Goal: Task Accomplishment & Management: Complete application form

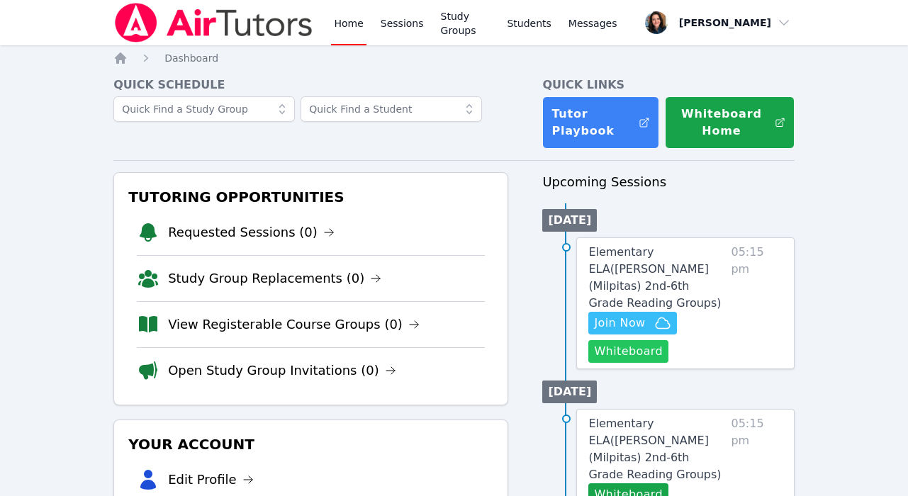
click at [631, 340] on button "Whiteboard" at bounding box center [628, 351] width 80 height 23
click at [617, 340] on button "Whiteboard" at bounding box center [628, 351] width 80 height 23
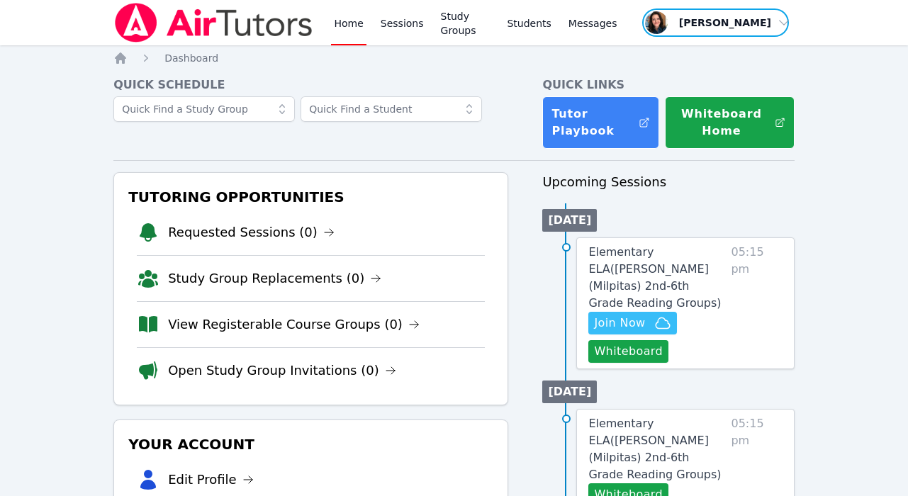
click at [777, 23] on span "button" at bounding box center [715, 22] width 149 height 31
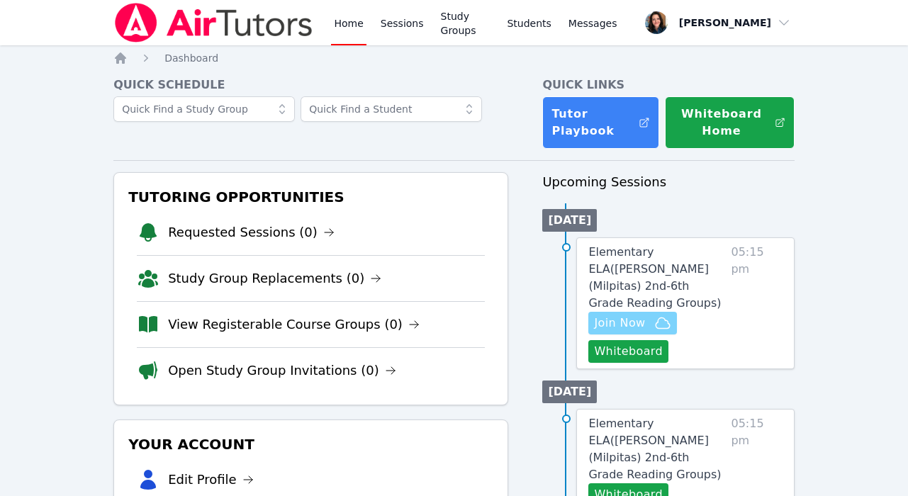
click at [640, 315] on span "Join Now" at bounding box center [619, 323] width 51 height 17
click at [635, 340] on button "Whiteboard" at bounding box center [628, 351] width 80 height 23
click at [679, 253] on span "Elementary ELA ( [PERSON_NAME] (Milpitas) 2nd-6th Grade Reading Groups )" at bounding box center [654, 277] width 133 height 64
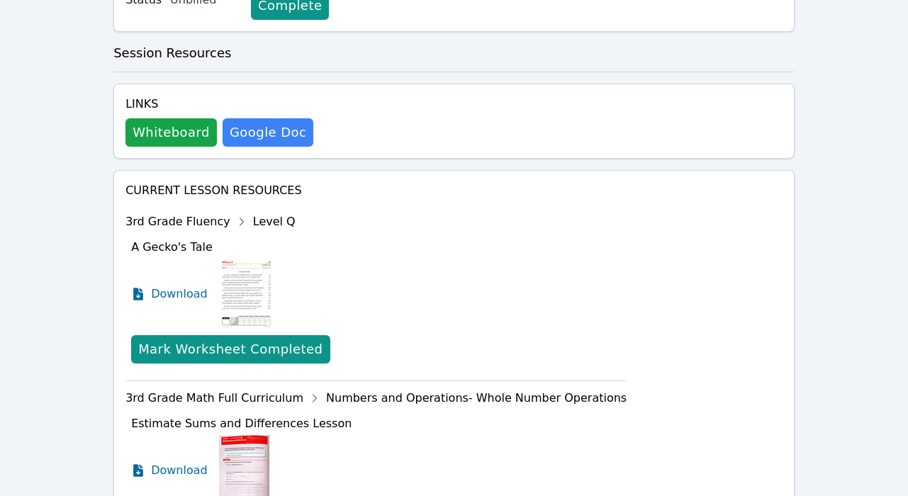
scroll to position [388, 0]
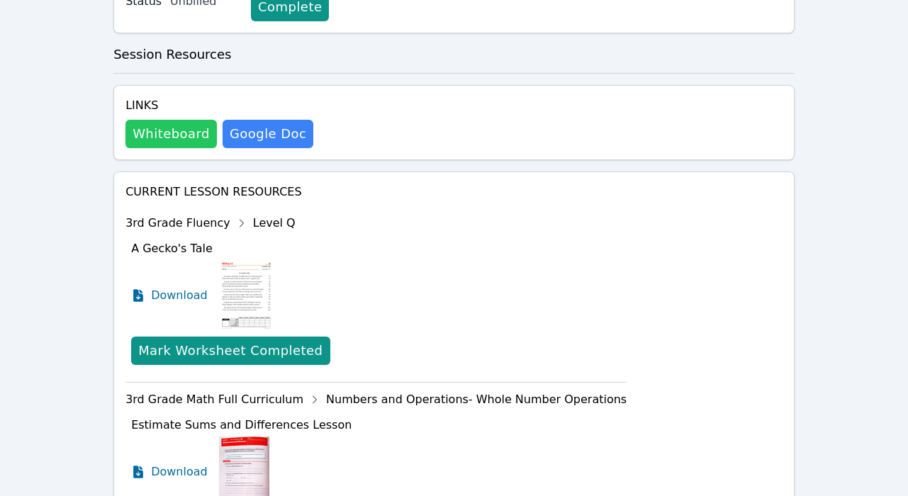
click at [184, 141] on button "Whiteboard" at bounding box center [170, 134] width 91 height 28
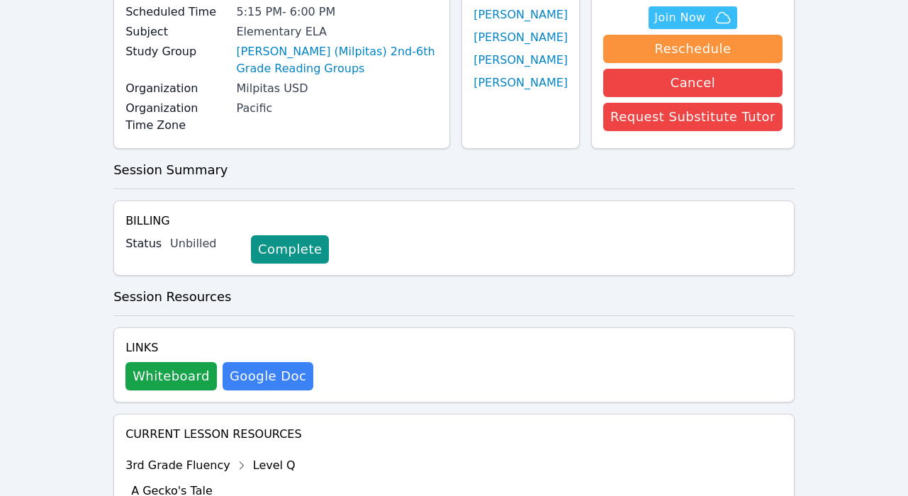
scroll to position [0, 0]
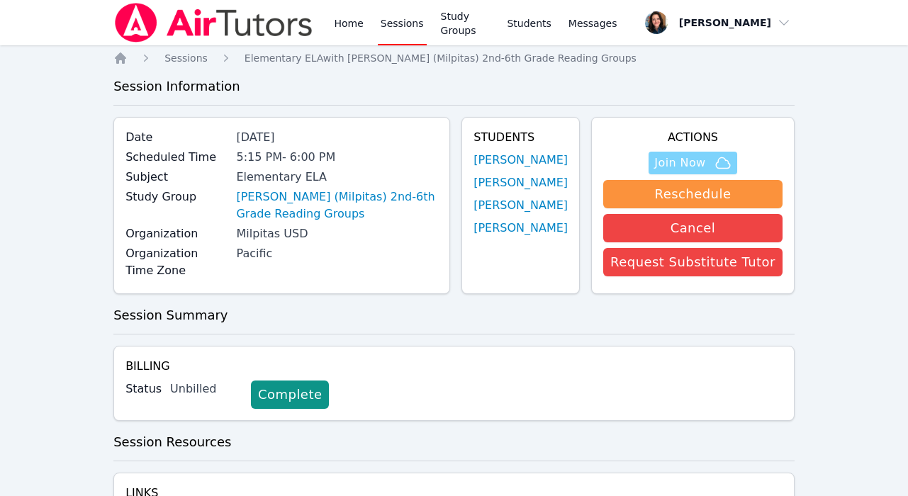
click at [705, 158] on span "Join Now" at bounding box center [679, 162] width 51 height 17
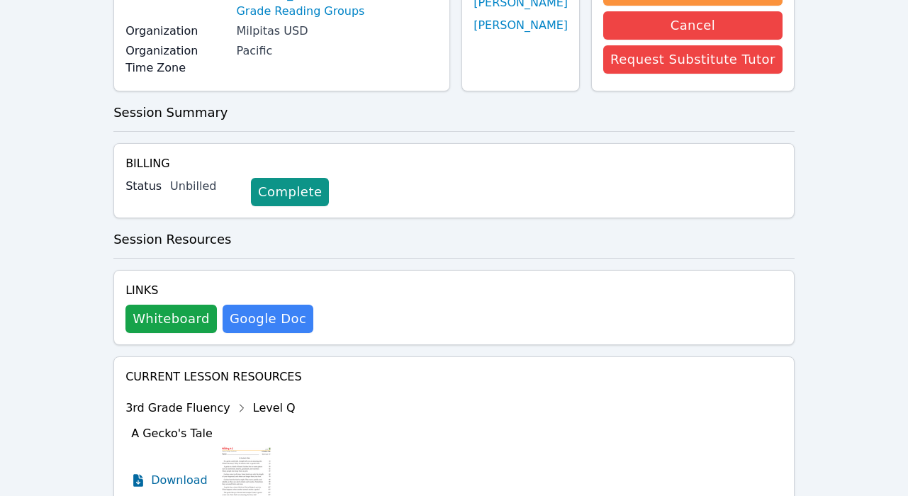
scroll to position [213, 0]
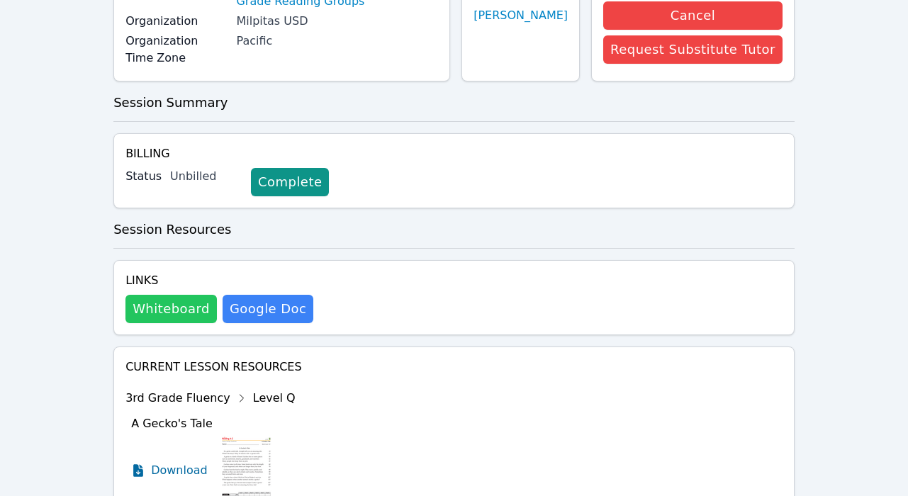
click at [179, 310] on button "Whiteboard" at bounding box center [170, 309] width 91 height 28
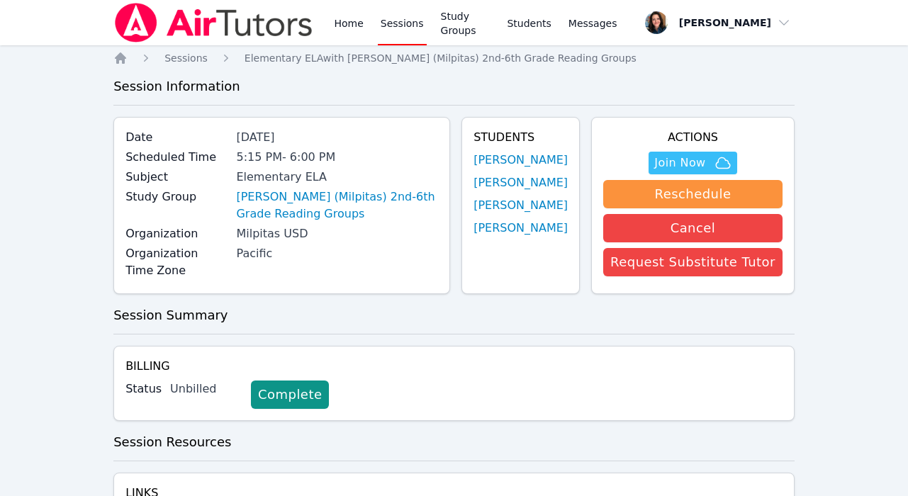
click at [135, 25] on img at bounding box center [213, 23] width 201 height 40
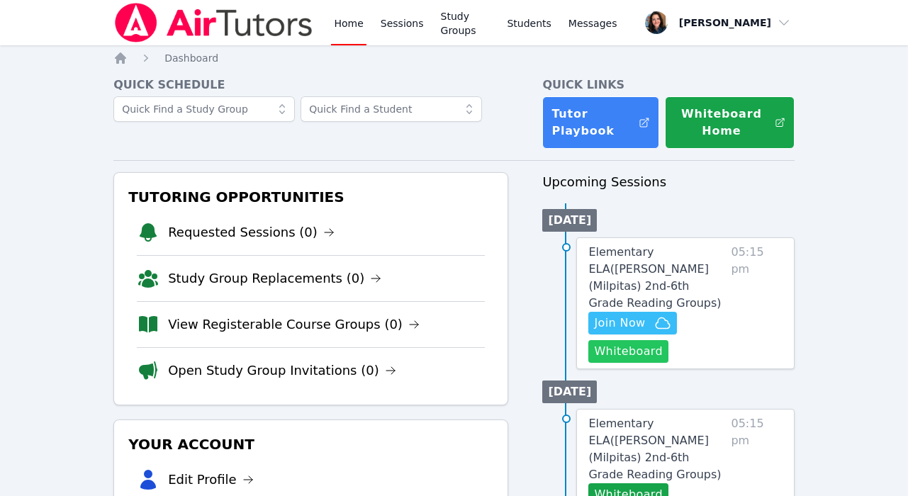
click at [626, 340] on button "Whiteboard" at bounding box center [628, 351] width 80 height 23
click at [634, 264] on span "Elementary ELA ( [PERSON_NAME] (Milpitas) 2nd-6th Grade Reading Groups )" at bounding box center [654, 277] width 133 height 64
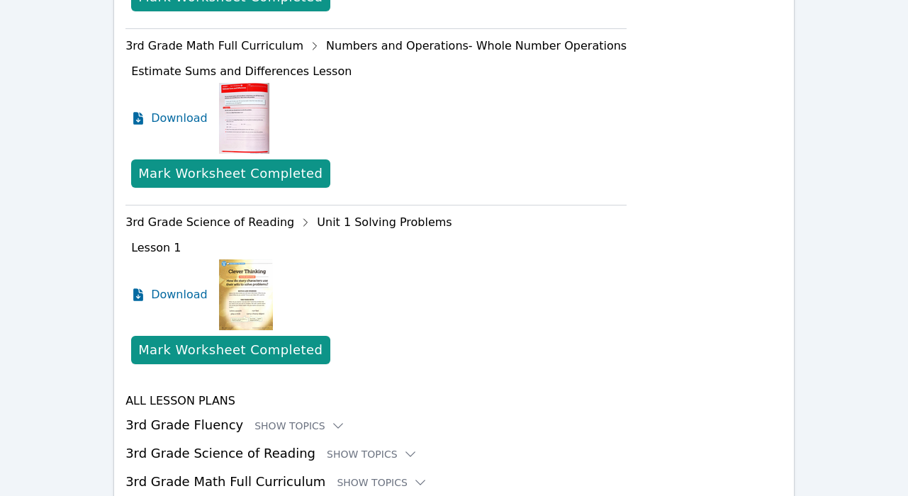
scroll to position [755, 0]
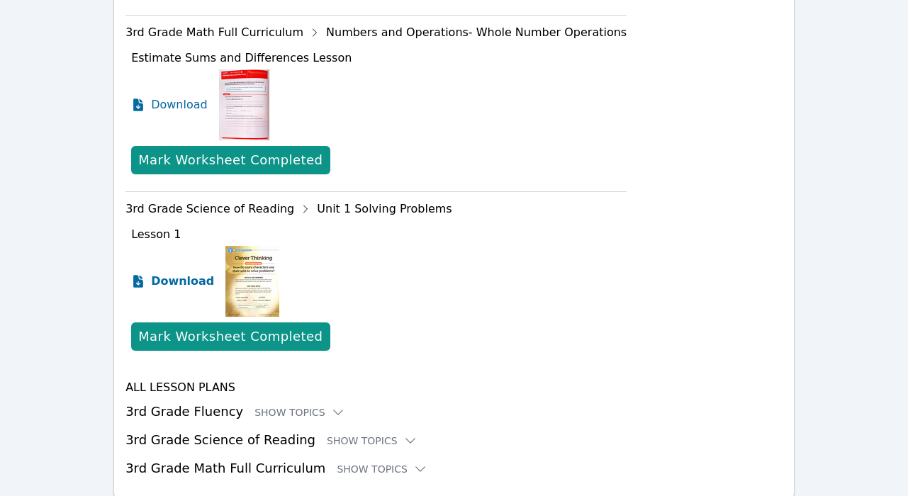
click at [171, 283] on span "Download" at bounding box center [182, 281] width 63 height 17
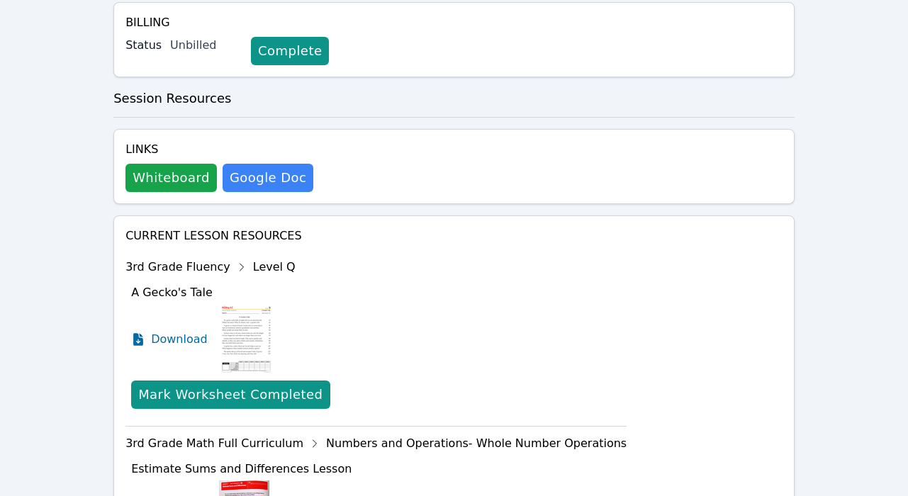
scroll to position [0, 0]
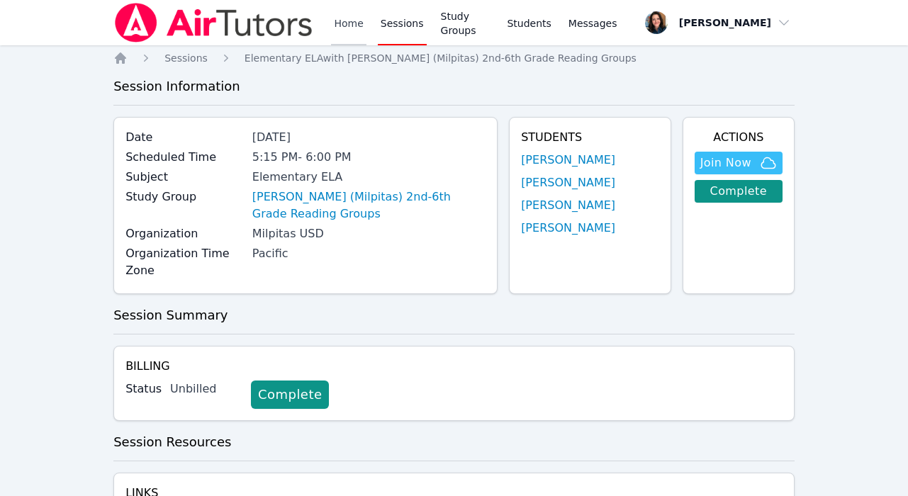
click at [351, 15] on link "Home" at bounding box center [348, 22] width 35 height 45
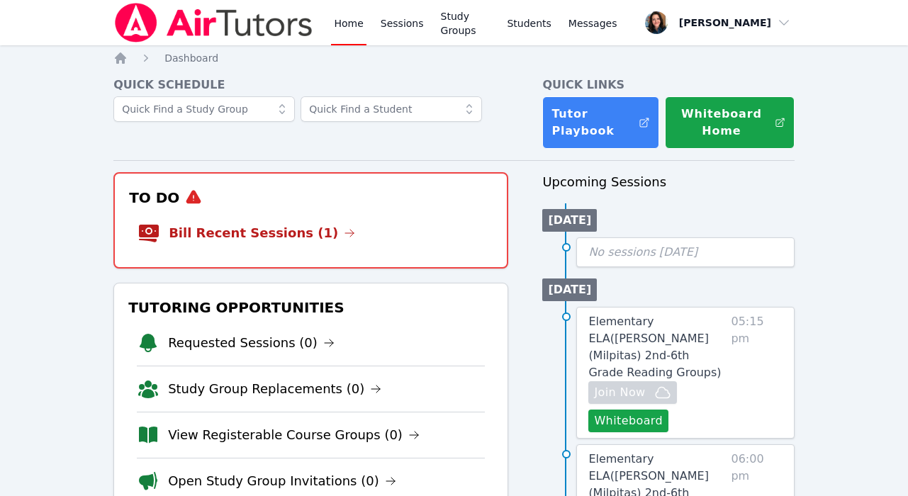
click at [261, 242] on link "Bill Recent Sessions (1)" at bounding box center [262, 233] width 186 height 20
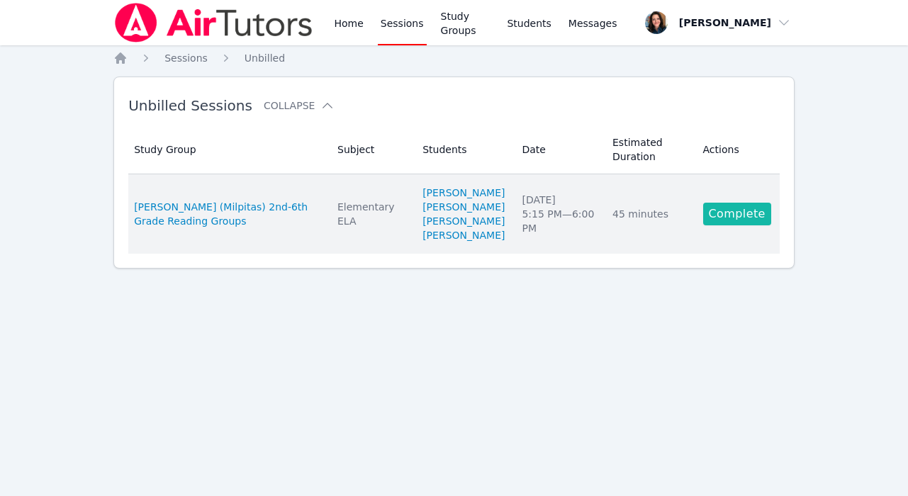
click at [738, 225] on link "Complete" at bounding box center [737, 214] width 68 height 23
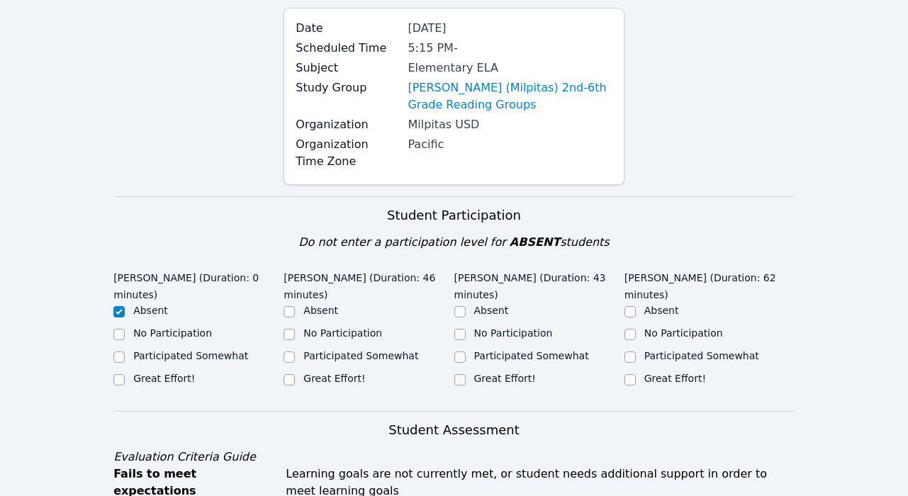
scroll to position [194, 0]
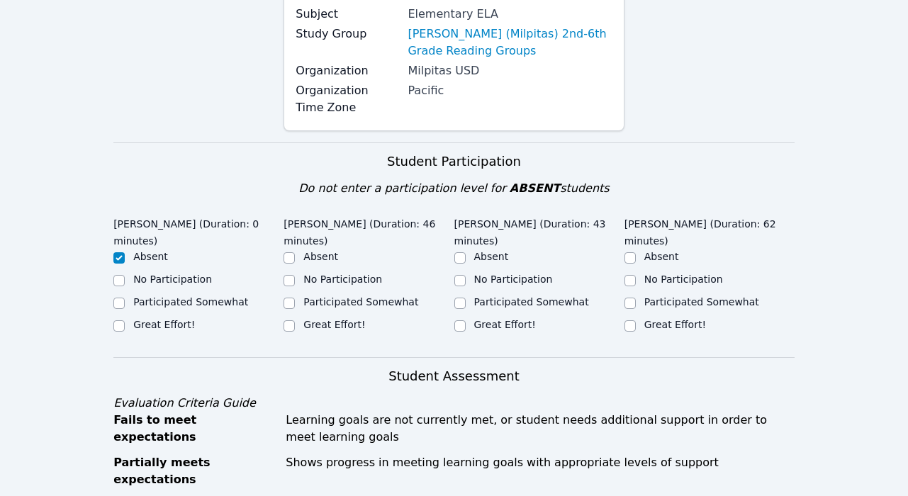
click at [353, 324] on label "Great Effort!" at bounding box center [334, 324] width 62 height 11
click at [295, 324] on input "Great Effort!" at bounding box center [288, 325] width 11 height 11
checkbox input "true"
click at [522, 329] on label "Great Effort!" at bounding box center [505, 324] width 62 height 11
click at [466, 329] on input "Great Effort!" at bounding box center [459, 325] width 11 height 11
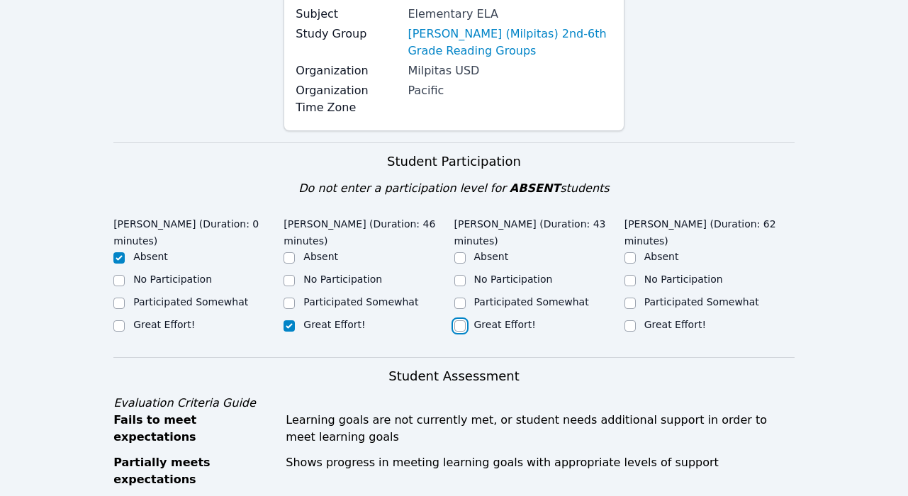
checkbox input "true"
click at [650, 319] on label "Great Effort!" at bounding box center [675, 324] width 62 height 11
click at [636, 320] on input "Great Effort!" at bounding box center [629, 325] width 11 height 11
checkbox input "true"
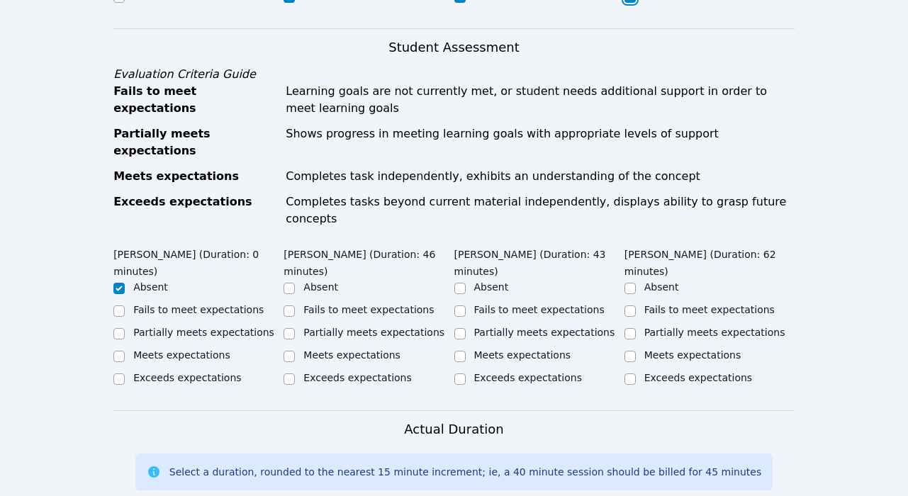
scroll to position [539, 0]
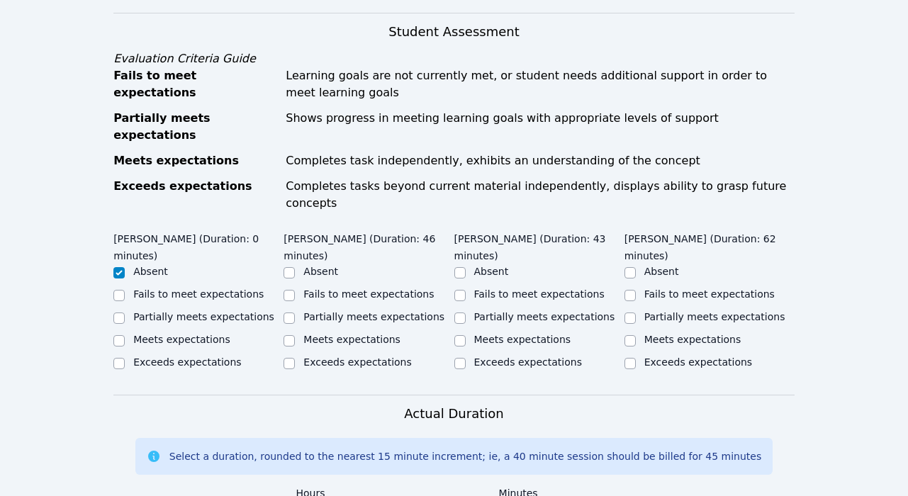
click at [351, 334] on label "Meets expectations" at bounding box center [351, 339] width 97 height 11
click at [295, 335] on input "Meets expectations" at bounding box center [288, 340] width 11 height 11
checkbox input "true"
click at [503, 334] on label "Meets expectations" at bounding box center [522, 339] width 97 height 11
click at [466, 335] on input "Meets expectations" at bounding box center [459, 340] width 11 height 11
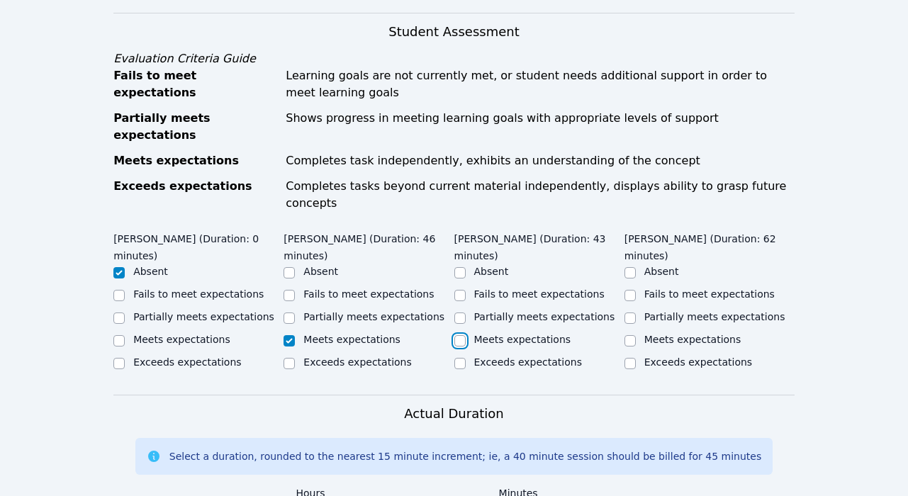
checkbox input "true"
click at [655, 332] on div "Meets expectations" at bounding box center [692, 339] width 97 height 14
click at [657, 334] on label "Meets expectations" at bounding box center [692, 339] width 97 height 11
click at [636, 335] on input "Meets expectations" at bounding box center [629, 340] width 11 height 11
checkbox input "true"
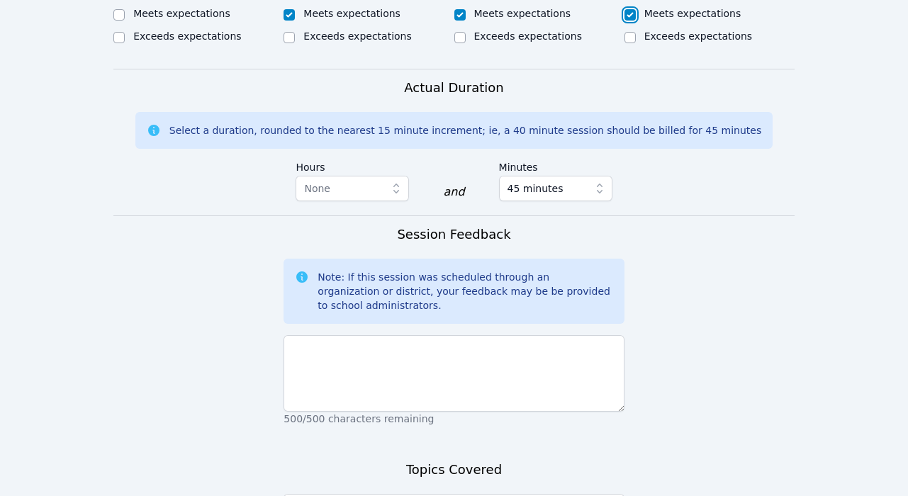
scroll to position [956, 0]
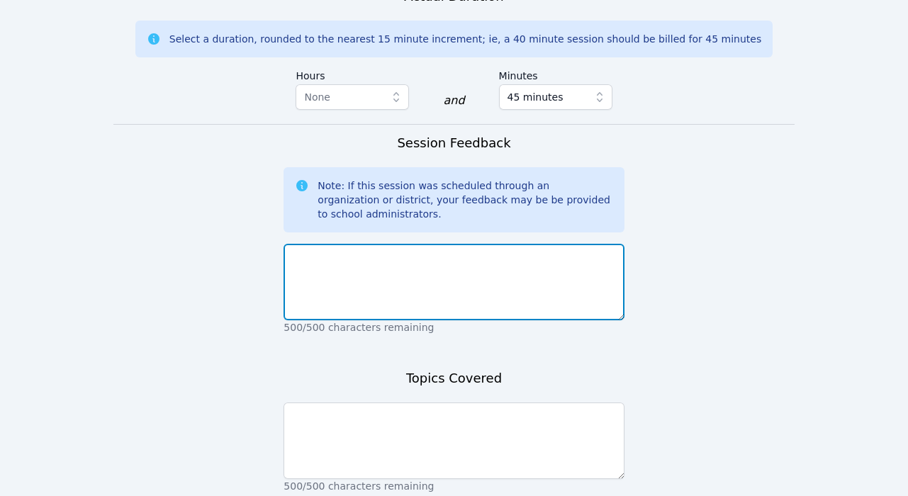
click at [396, 244] on textarea at bounding box center [453, 282] width 340 height 77
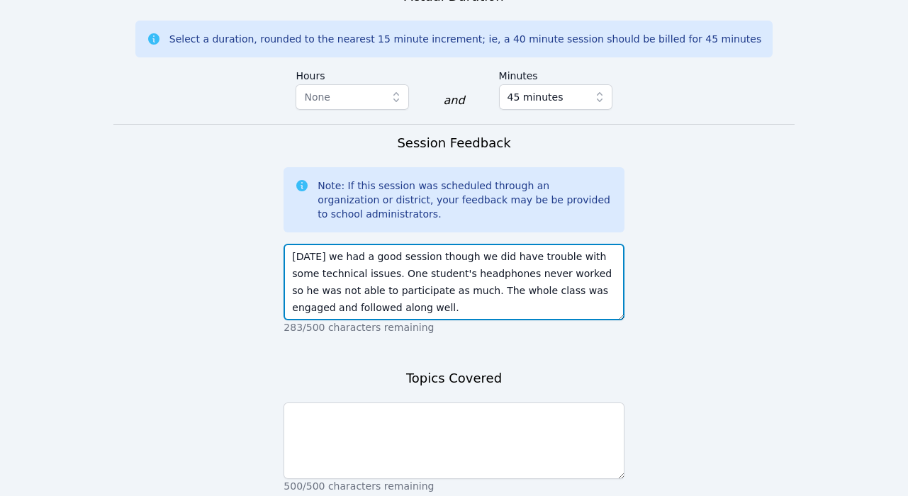
type textarea "[DATE] we had a good session though we did have trouble with some technical iss…"
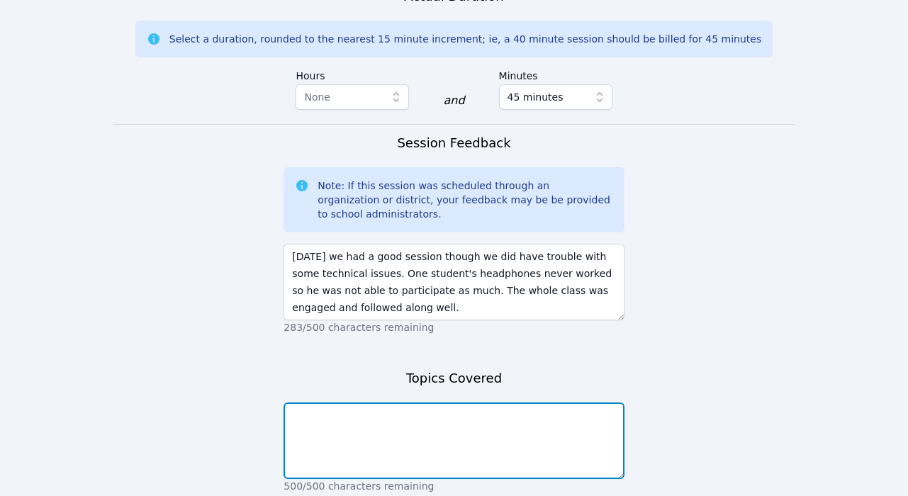
click at [524, 403] on textarea at bounding box center [453, 441] width 340 height 77
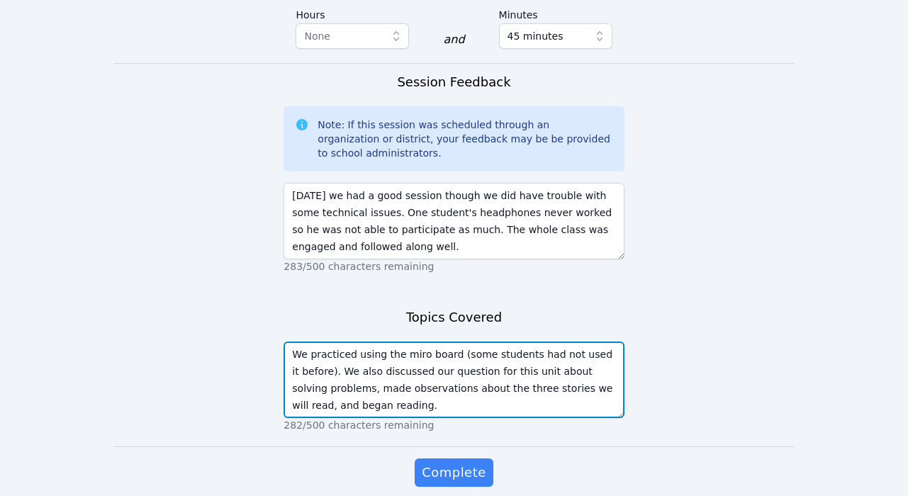
scroll to position [1036, 0]
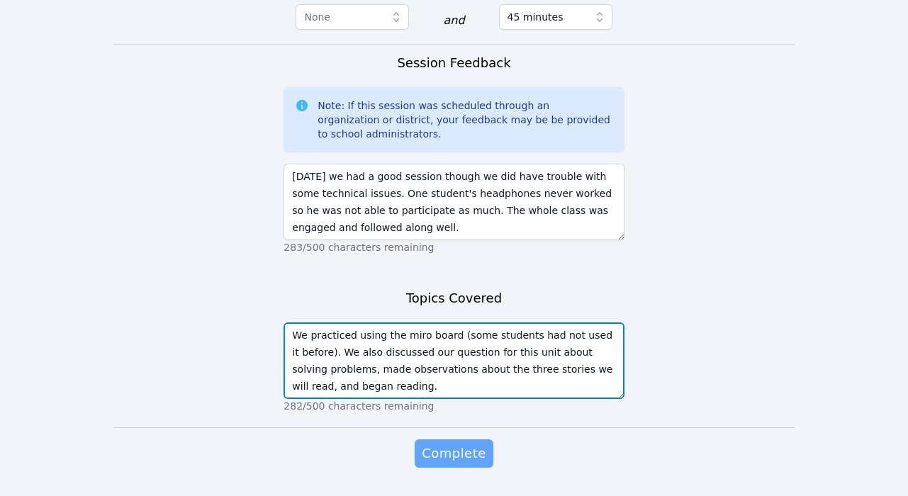
type textarea "We practiced using the miro board (some students had not used it before). We al…"
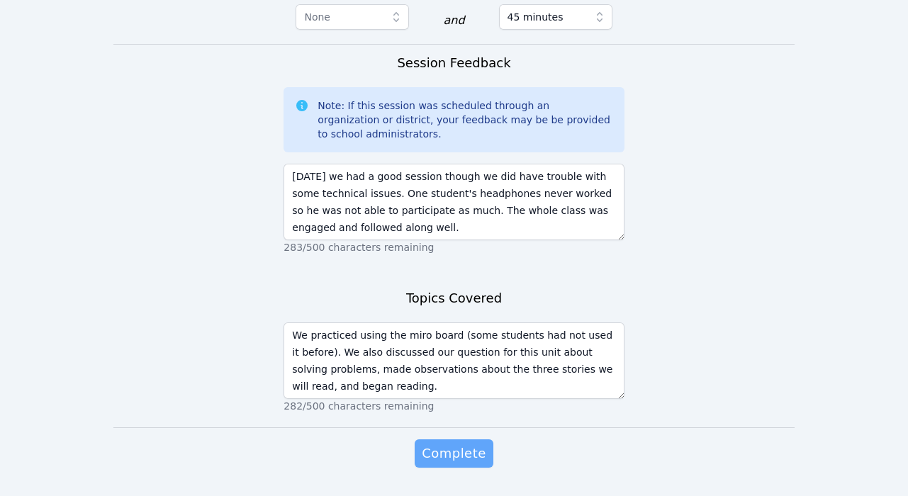
click at [481, 444] on span "Complete" at bounding box center [454, 454] width 64 height 20
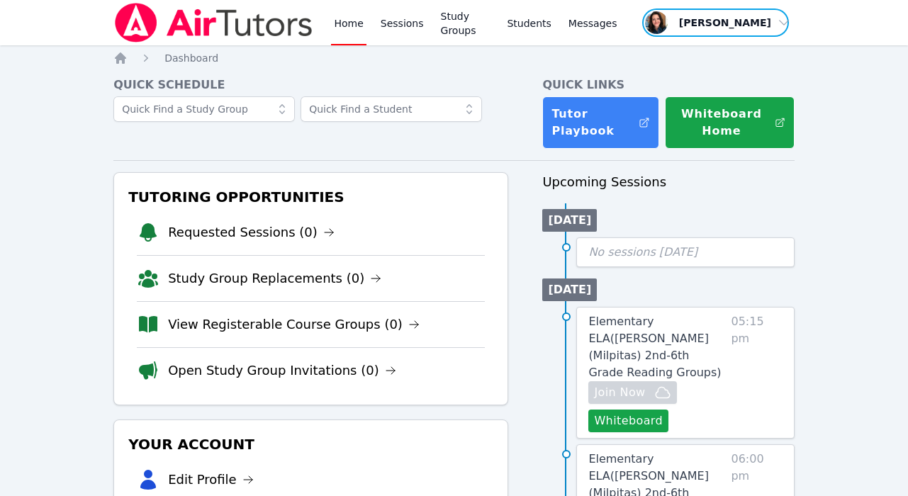
click at [785, 21] on span "button" at bounding box center [715, 22] width 149 height 31
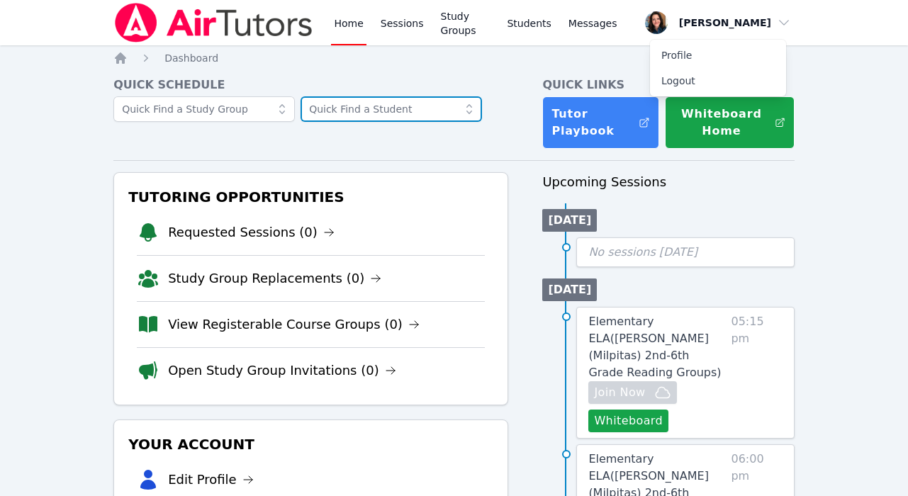
click at [396, 109] on input "text" at bounding box center [390, 109] width 181 height 26
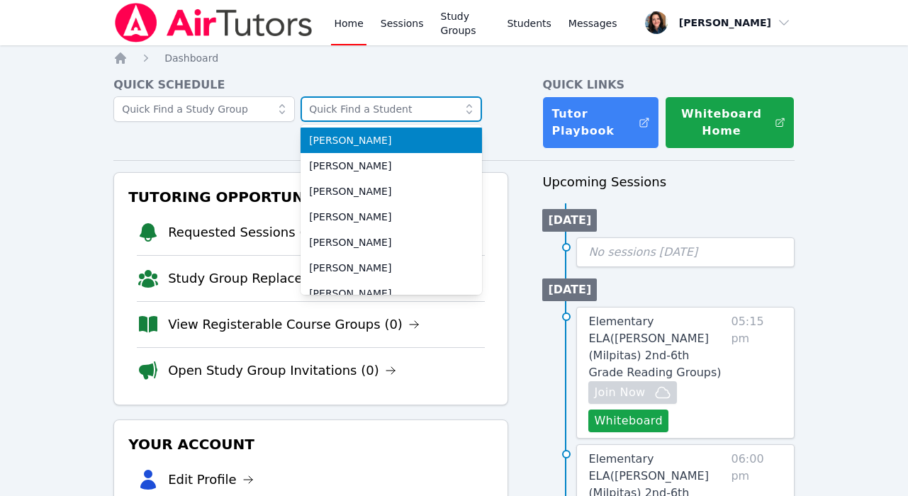
click at [396, 109] on input "text" at bounding box center [390, 109] width 181 height 26
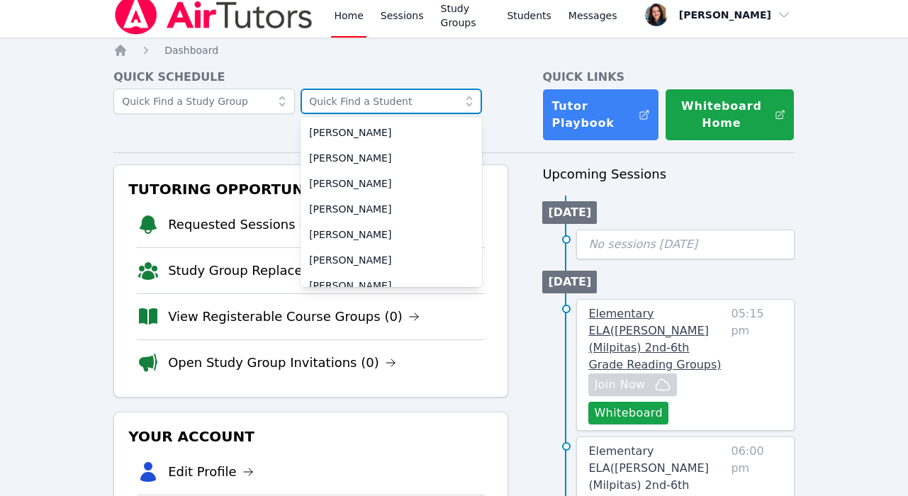
scroll to position [11, 0]
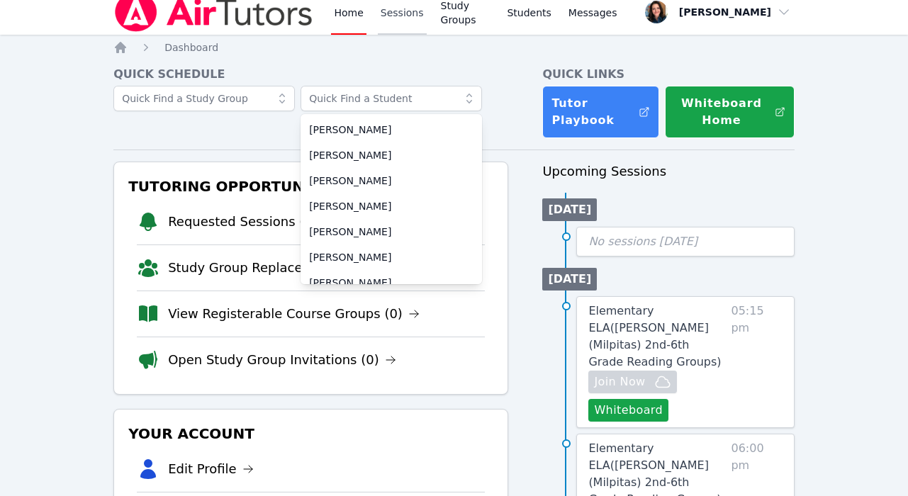
click at [410, 16] on link "Sessions" at bounding box center [402, 11] width 49 height 45
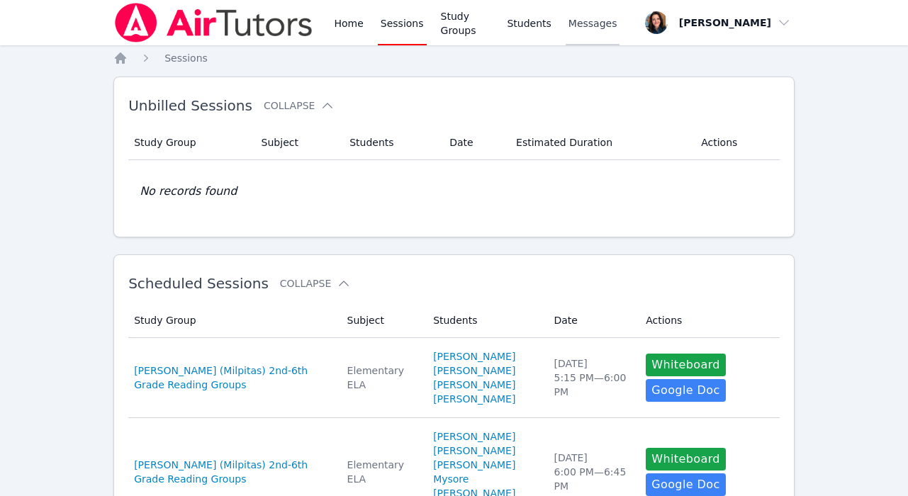
click at [588, 22] on span "Messages" at bounding box center [592, 23] width 49 height 14
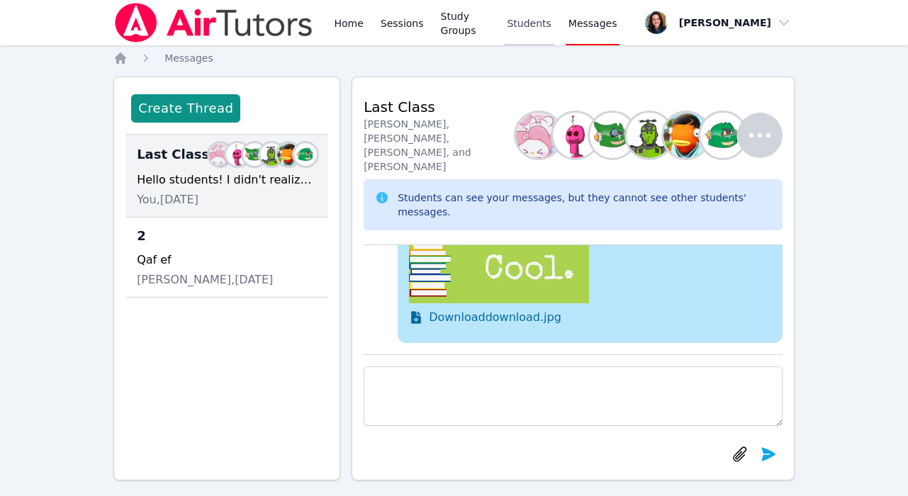
click at [536, 27] on link "Students" at bounding box center [529, 22] width 50 height 45
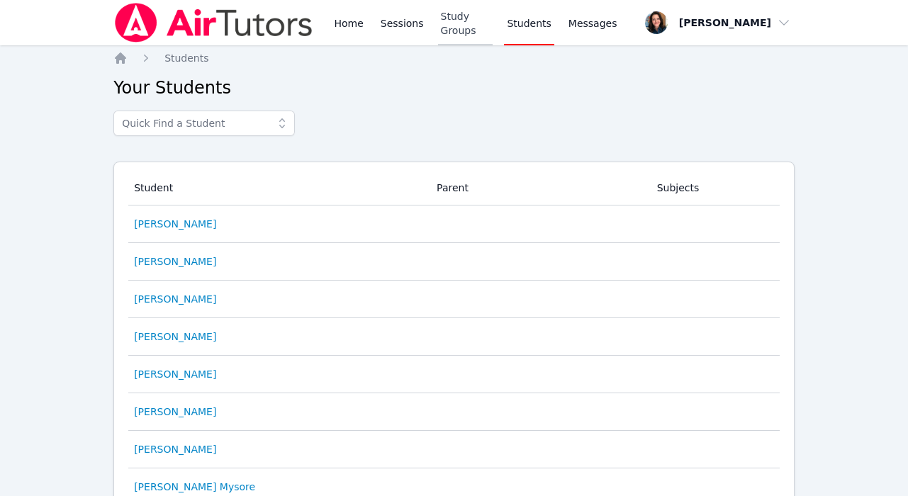
click at [460, 23] on link "Study Groups" at bounding box center [465, 22] width 55 height 45
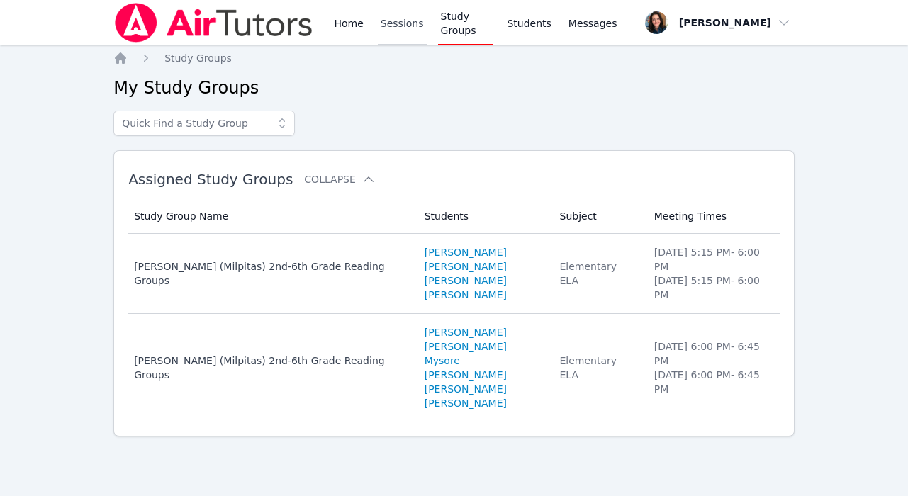
click at [382, 23] on link "Sessions" at bounding box center [402, 22] width 49 height 45
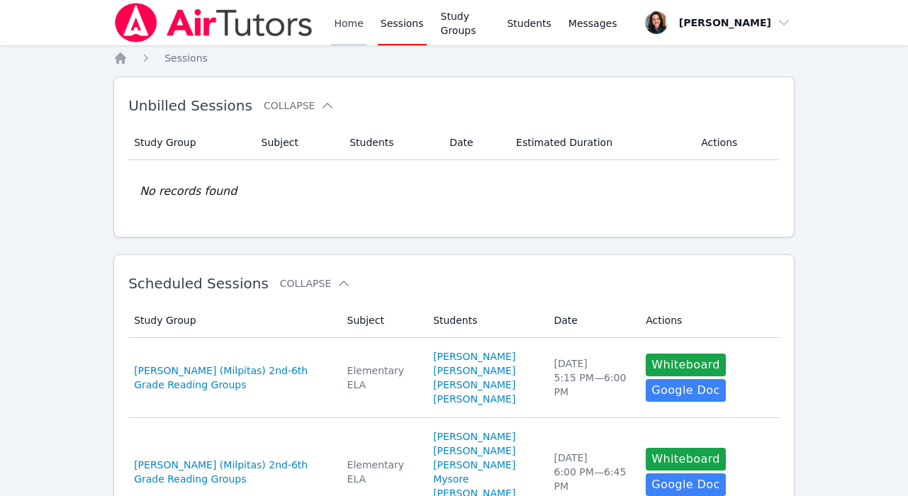
click at [343, 28] on link "Home" at bounding box center [348, 22] width 35 height 45
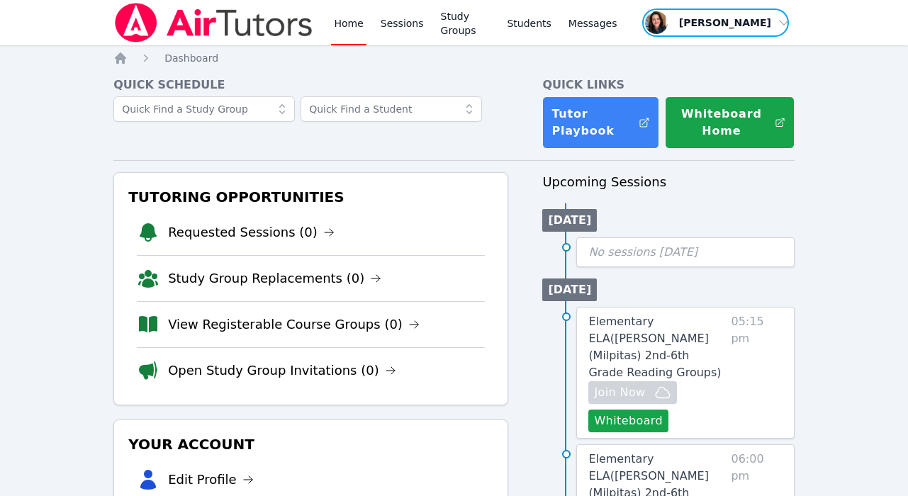
click at [782, 18] on span "button" at bounding box center [715, 22] width 149 height 31
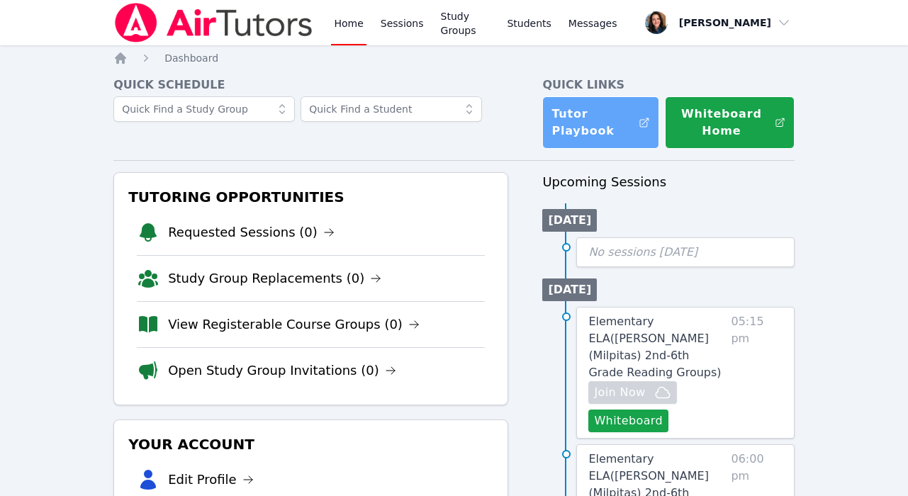
click at [600, 128] on link "Tutor Playbook" at bounding box center [600, 122] width 117 height 52
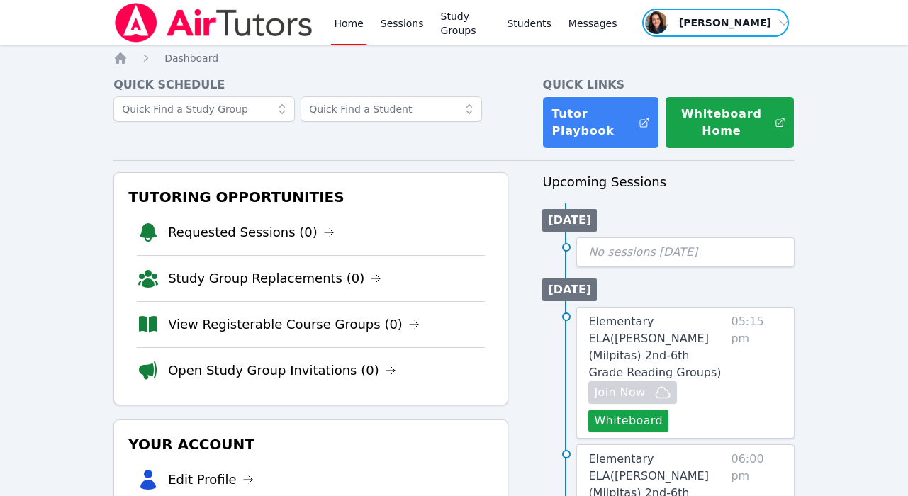
click at [743, 23] on span "button" at bounding box center [715, 22] width 149 height 31
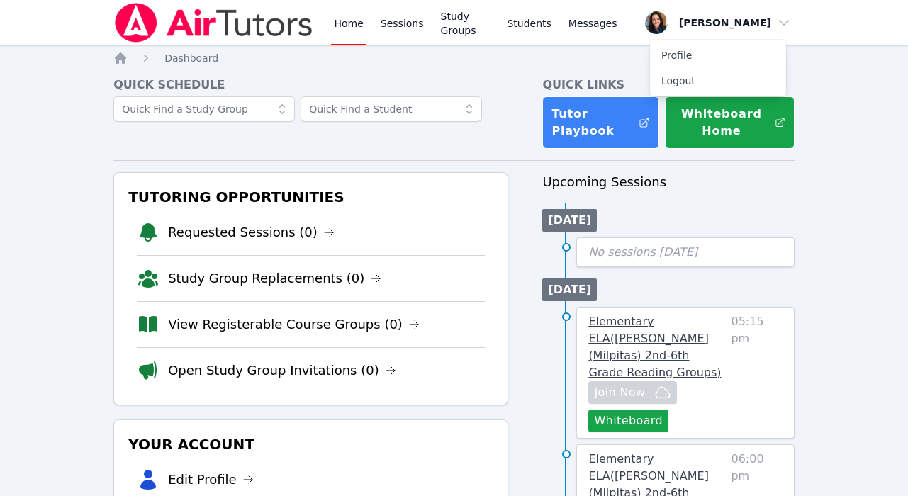
click at [680, 320] on span "Elementary ELA ( [PERSON_NAME] (Milpitas) 2nd-6th Grade Reading Groups )" at bounding box center [654, 347] width 133 height 64
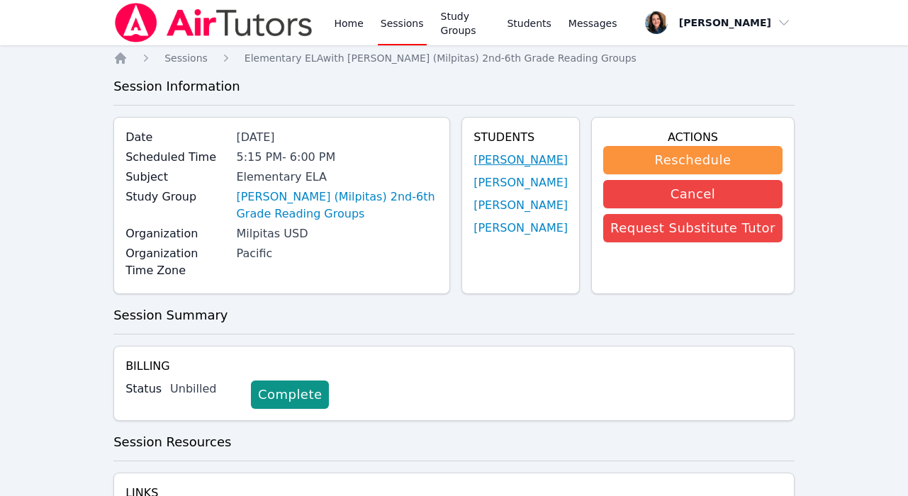
drag, startPoint x: 583, startPoint y: 159, endPoint x: 488, endPoint y: 157, distance: 95.7
click at [488, 157] on div "Students [PERSON_NAME] [PERSON_NAME] [PERSON_NAME] [PERSON_NAME]" at bounding box center [520, 205] width 118 height 177
copy link "[PERSON_NAME]"
drag, startPoint x: 577, startPoint y: 184, endPoint x: 480, endPoint y: 182, distance: 96.4
click at [480, 182] on div "Students [PERSON_NAME] [PERSON_NAME] [PERSON_NAME] [PERSON_NAME]" at bounding box center [520, 205] width 118 height 177
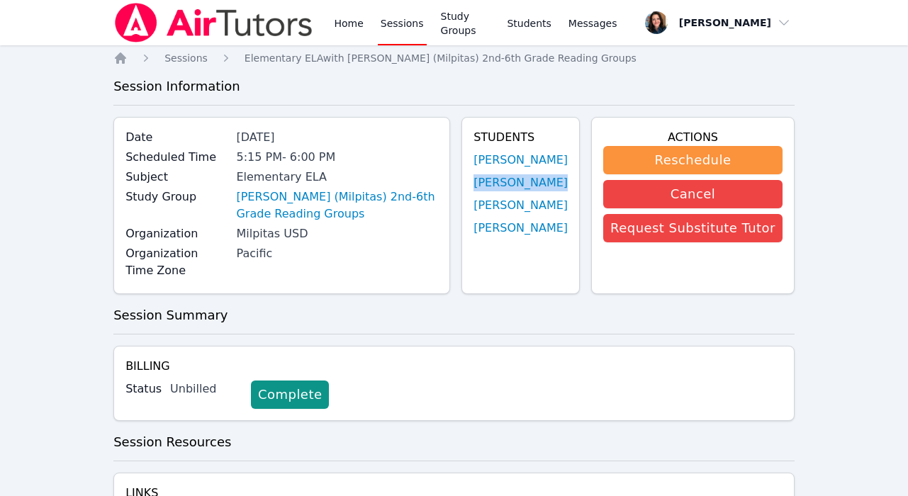
copy link "[PERSON_NAME]"
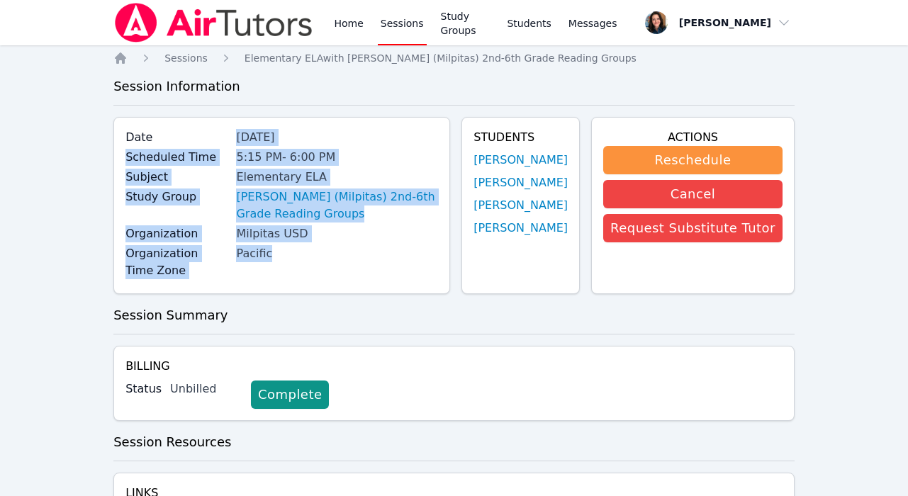
drag, startPoint x: 242, startPoint y: 135, endPoint x: 298, endPoint y: 254, distance: 130.9
click at [298, 254] on div "Date [DATE] Scheduled Time 5:15 PM - 6:00 PM Subject Elementary ELA Study Group…" at bounding box center [281, 205] width 337 height 177
copy div "[DATE] Scheduled Time 5:15 PM - 6:00 PM Subject Elementary ELA Study Group [PER…"
click at [417, 264] on div "Organization Time Zone Pacific" at bounding box center [281, 263] width 313 height 37
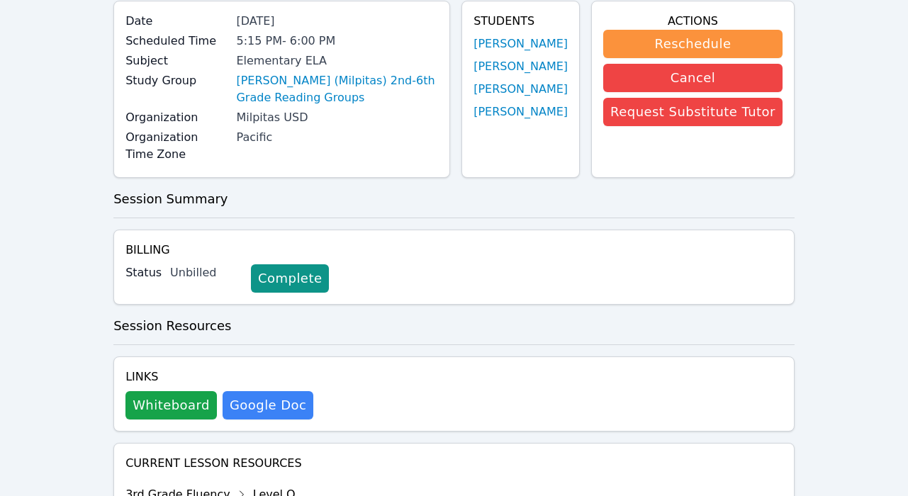
scroll to position [164, 0]
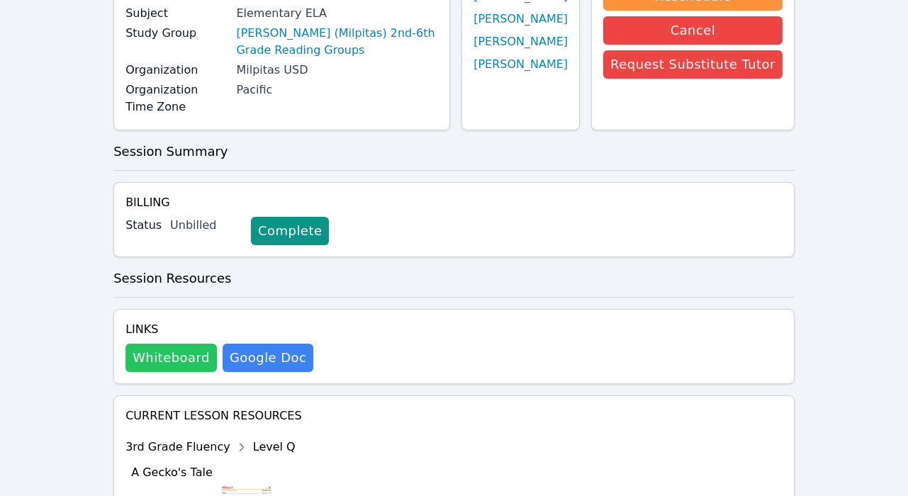
click at [182, 358] on button "Whiteboard" at bounding box center [170, 358] width 91 height 28
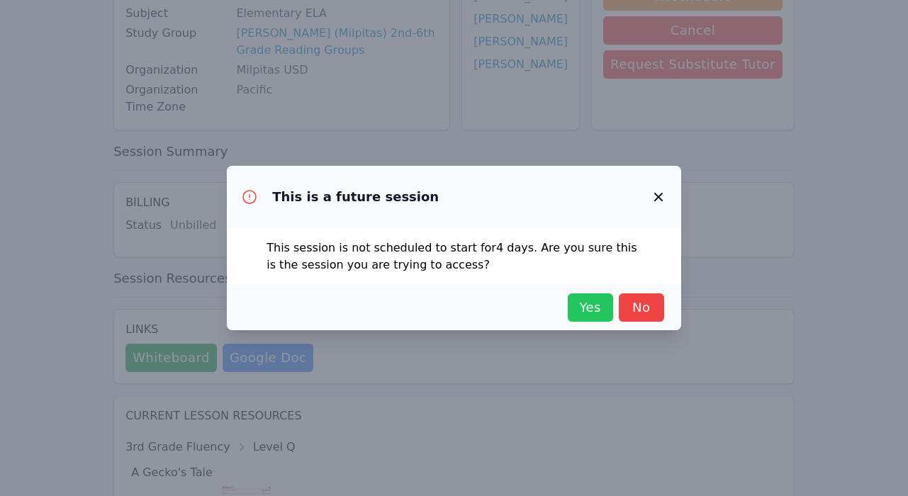
click at [597, 309] on span "Yes" at bounding box center [590, 308] width 31 height 20
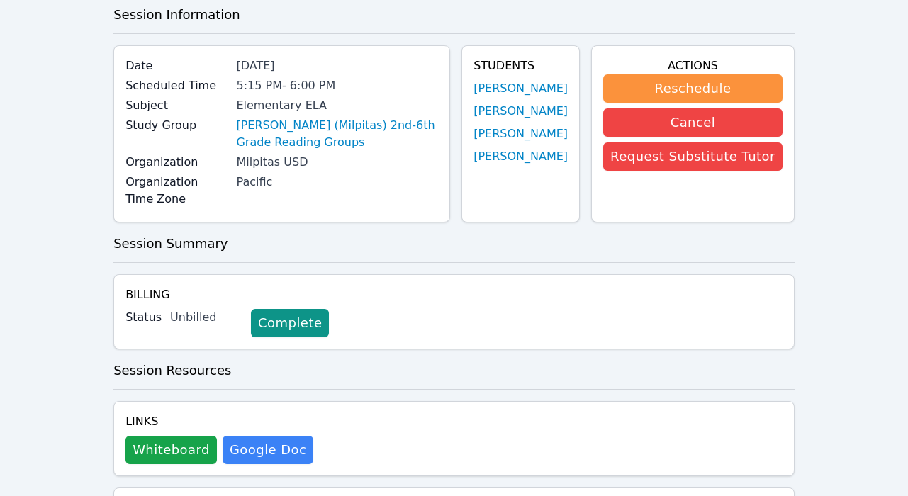
scroll to position [0, 0]
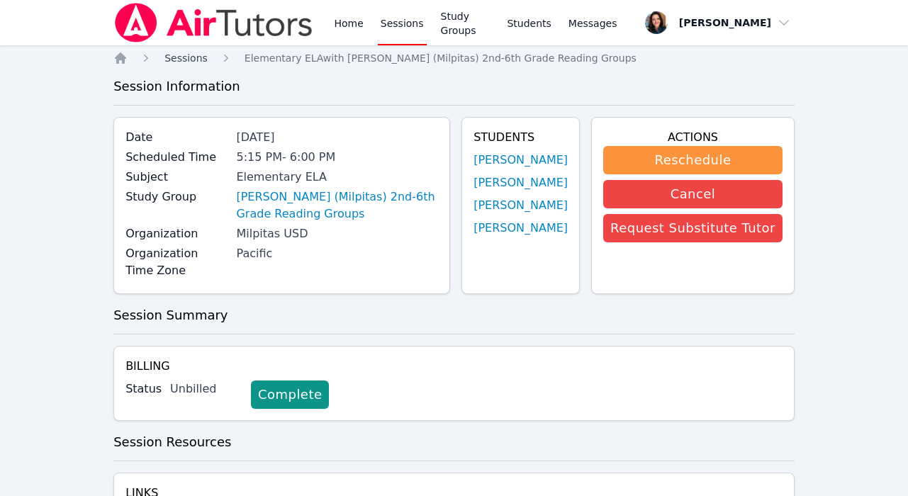
click at [167, 60] on span "Sessions" at bounding box center [185, 57] width 43 height 11
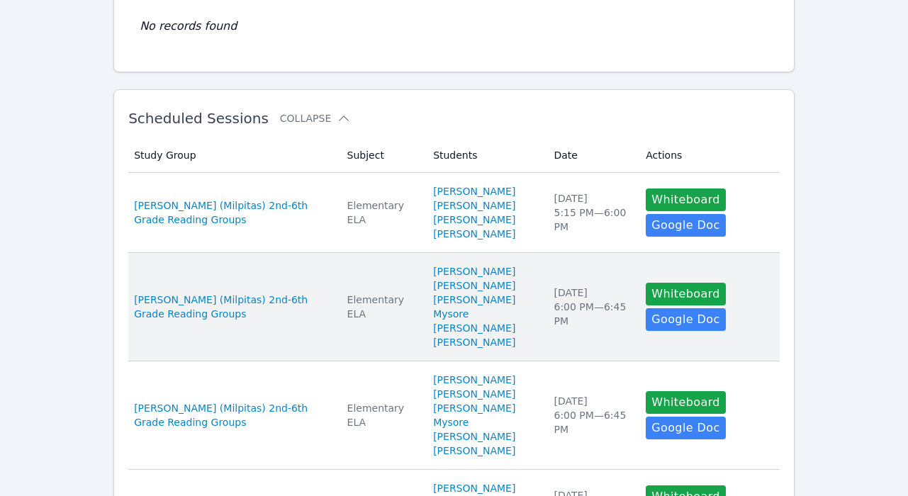
scroll to position [198, 0]
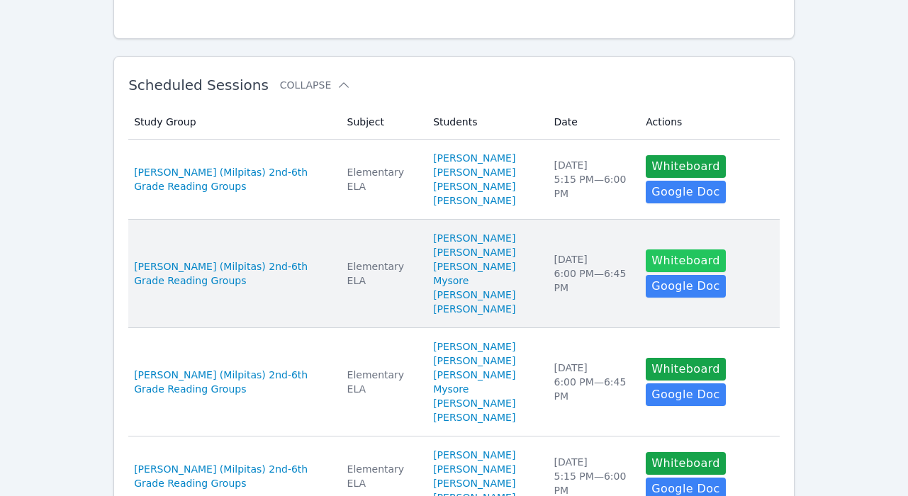
click at [655, 258] on button "Whiteboard" at bounding box center [686, 260] width 80 height 23
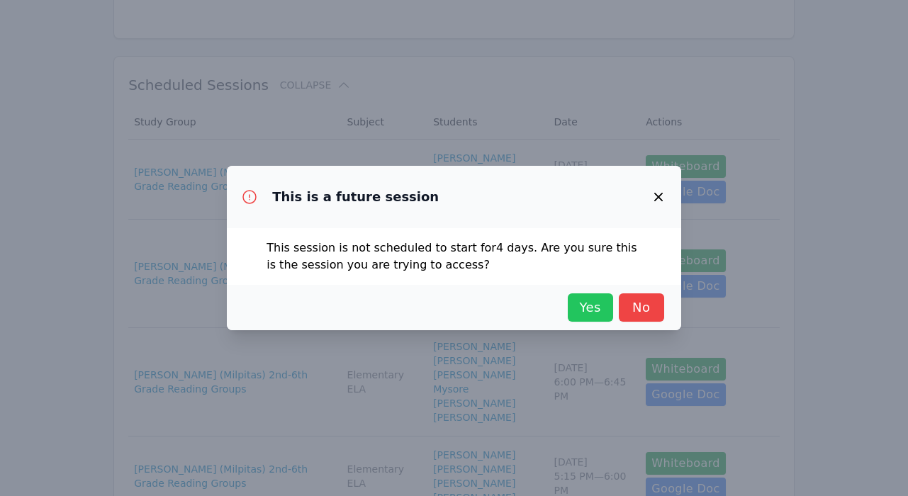
click at [585, 310] on span "Yes" at bounding box center [590, 308] width 31 height 20
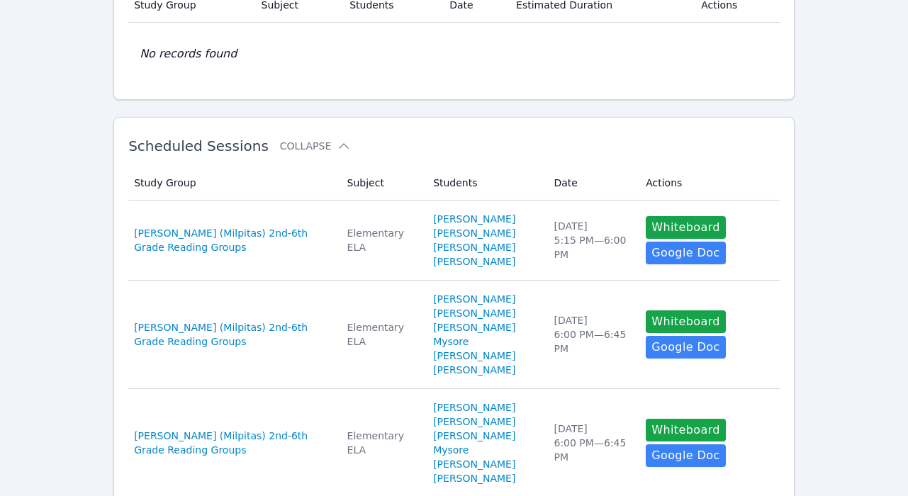
scroll to position [0, 0]
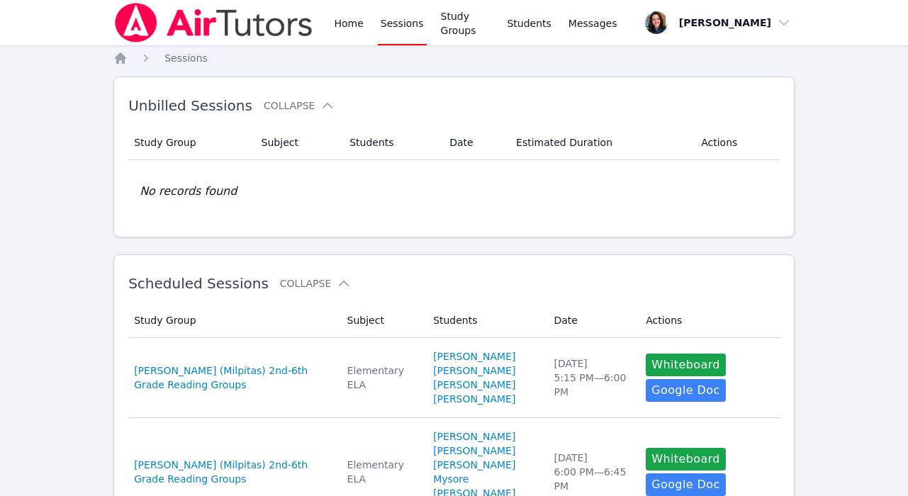
click at [142, 36] on img at bounding box center [213, 23] width 201 height 40
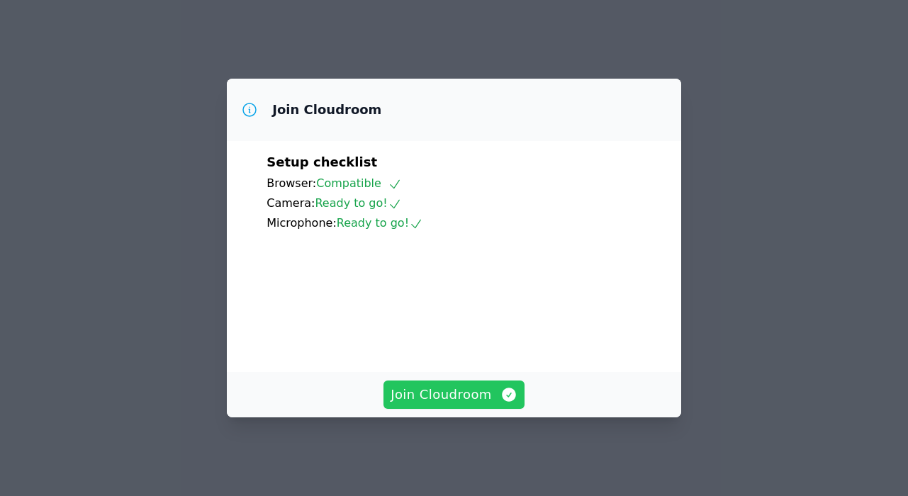
click at [449, 399] on span "Join Cloudroom" at bounding box center [453, 395] width 127 height 20
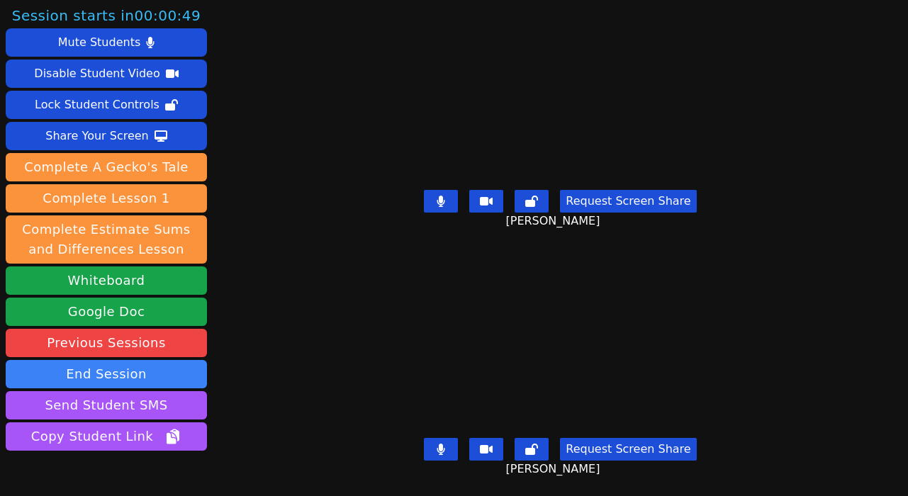
scroll to position [77, 0]
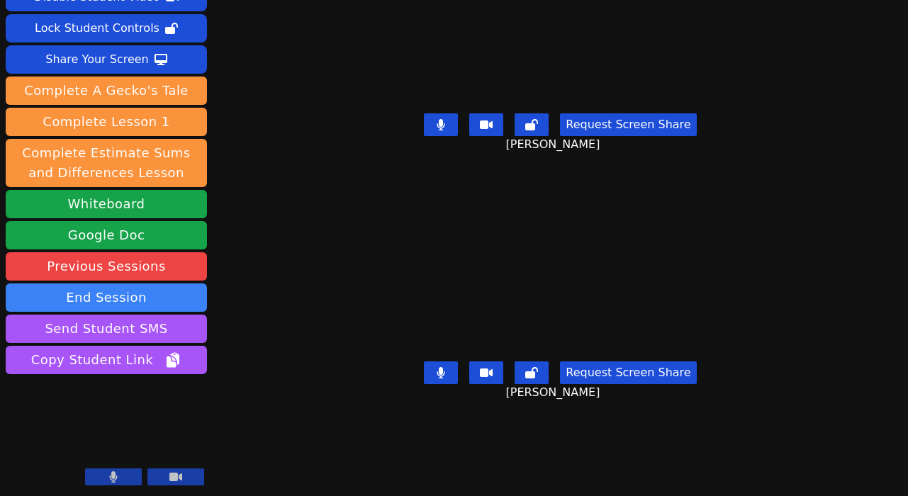
click at [122, 477] on button at bounding box center [113, 476] width 57 height 17
click at [157, 478] on button at bounding box center [175, 476] width 57 height 17
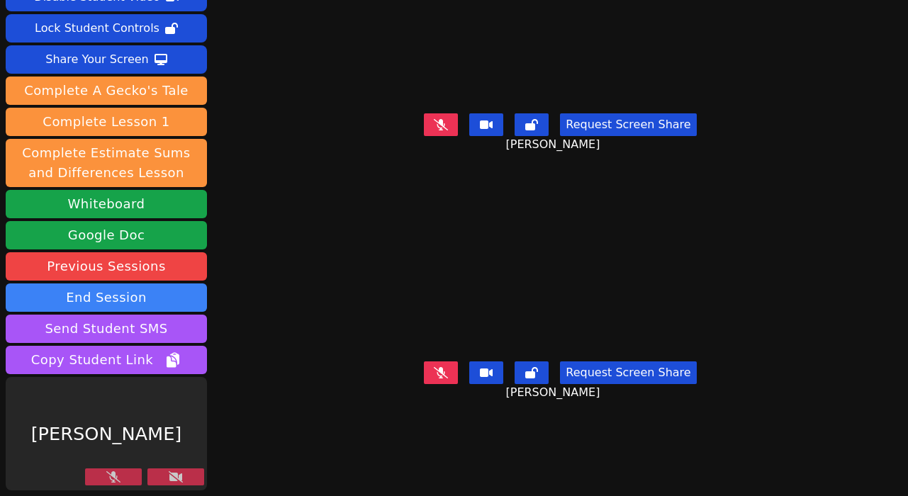
click at [108, 477] on icon at bounding box center [113, 476] width 14 height 11
click at [167, 478] on button at bounding box center [175, 476] width 57 height 17
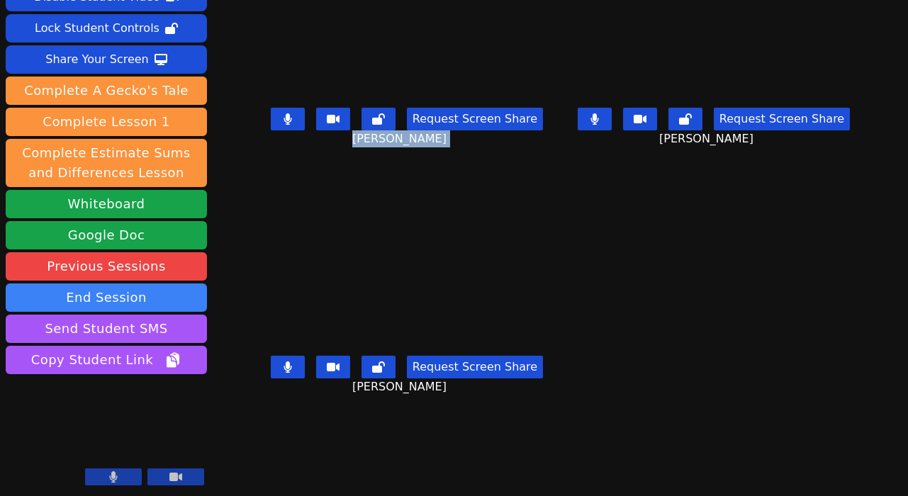
drag, startPoint x: 431, startPoint y: 147, endPoint x: 336, endPoint y: 145, distance: 95.0
click at [337, 146] on div "Request Screen Share Soham Ghimire" at bounding box center [407, 130] width 296 height 57
copy span "[PERSON_NAME]"
click at [609, 130] on button at bounding box center [595, 119] width 34 height 23
click at [283, 126] on button at bounding box center [288, 119] width 34 height 23
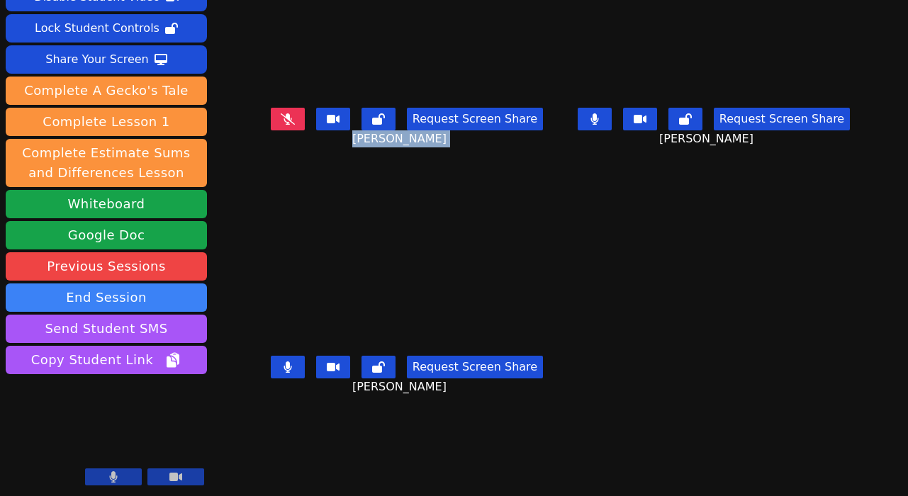
click at [612, 116] on button at bounding box center [595, 119] width 34 height 23
click at [602, 121] on icon at bounding box center [594, 118] width 14 height 11
click at [598, 125] on icon at bounding box center [594, 118] width 8 height 11
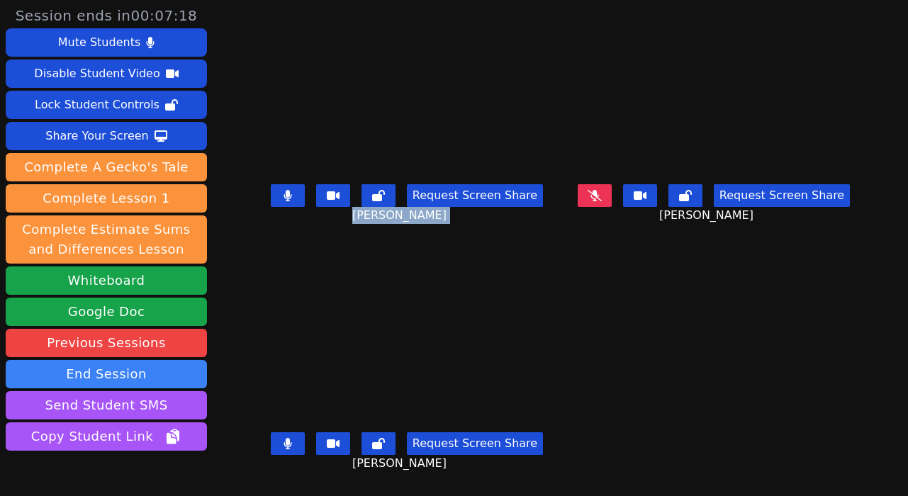
click at [602, 200] on icon at bounding box center [594, 195] width 14 height 11
